Goal: Navigation & Orientation: Find specific page/section

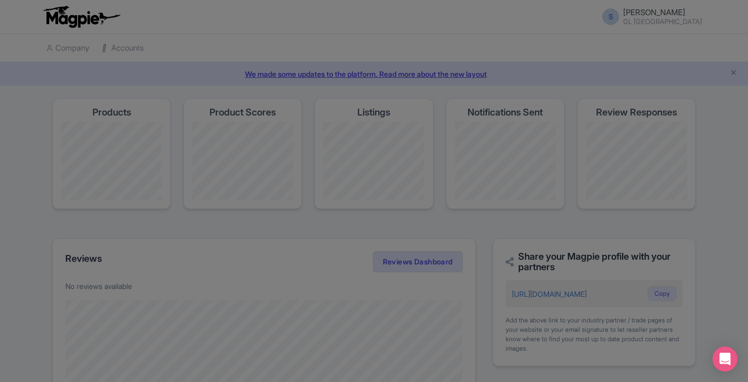
click at [734, 115] on div at bounding box center [374, 191] width 748 height 382
